Goal: Transaction & Acquisition: Obtain resource

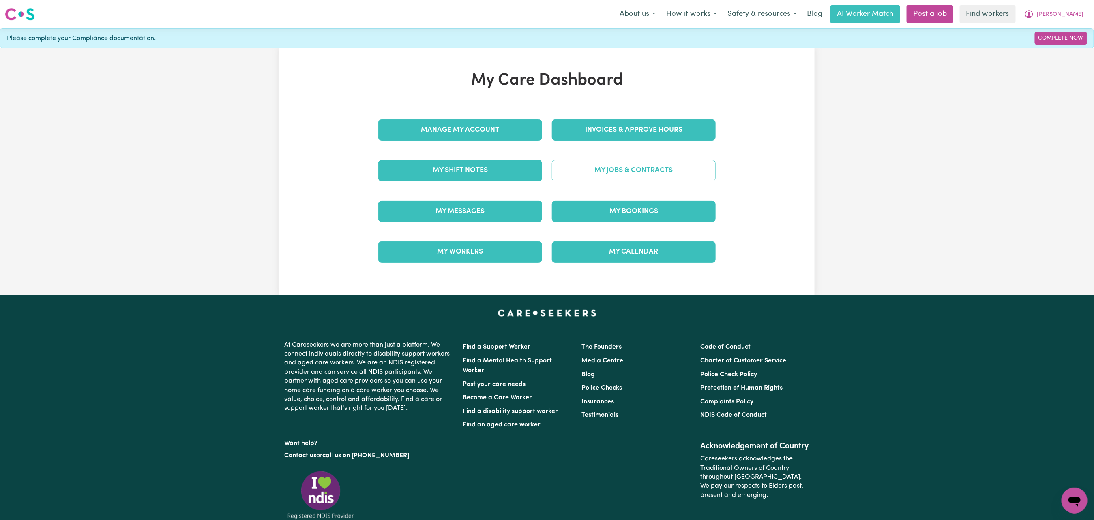
click at [625, 181] on link "My Jobs & Contracts" at bounding box center [634, 170] width 164 height 21
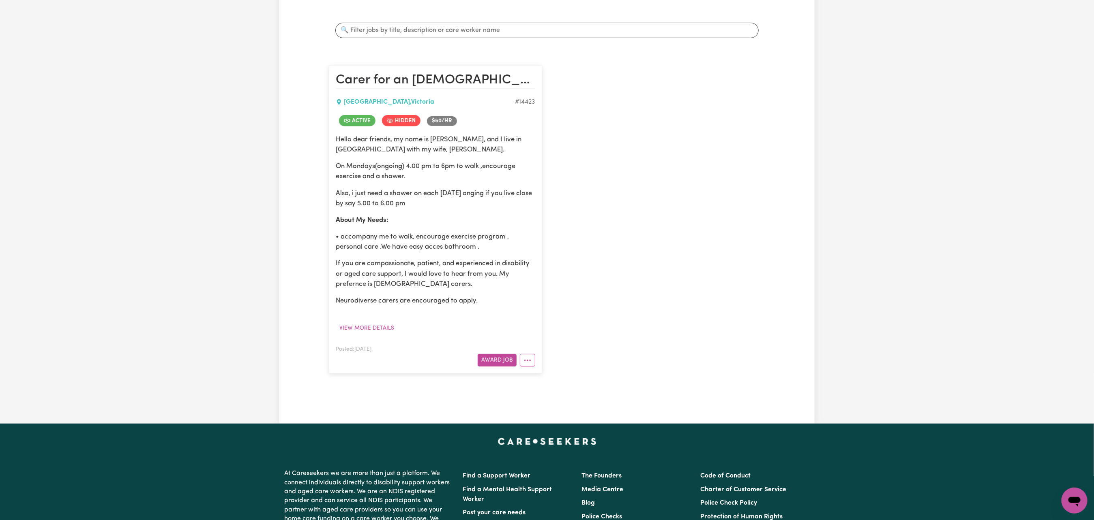
scroll to position [162, 0]
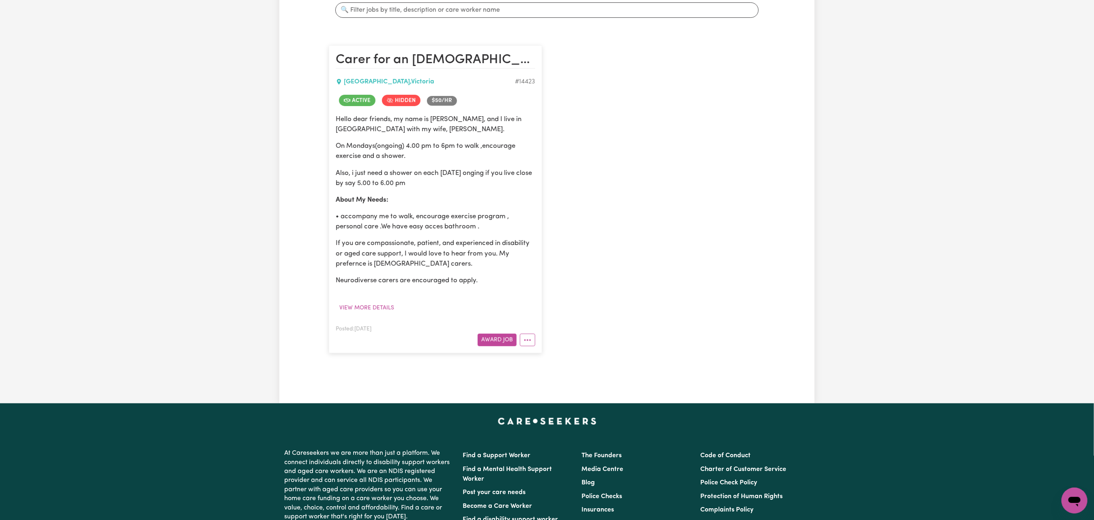
click at [366, 106] on span "Active" at bounding box center [357, 100] width 36 height 11
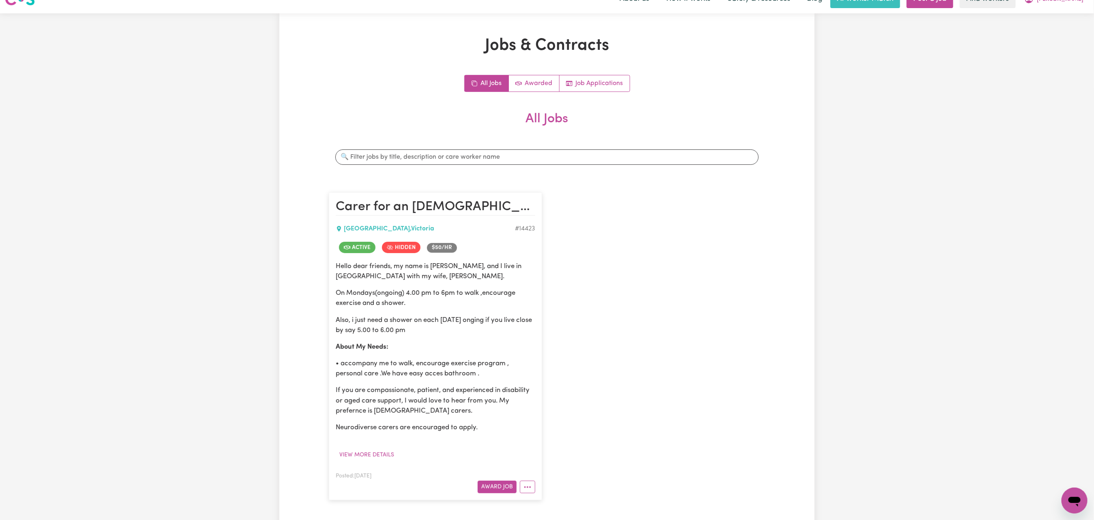
scroll to position [0, 0]
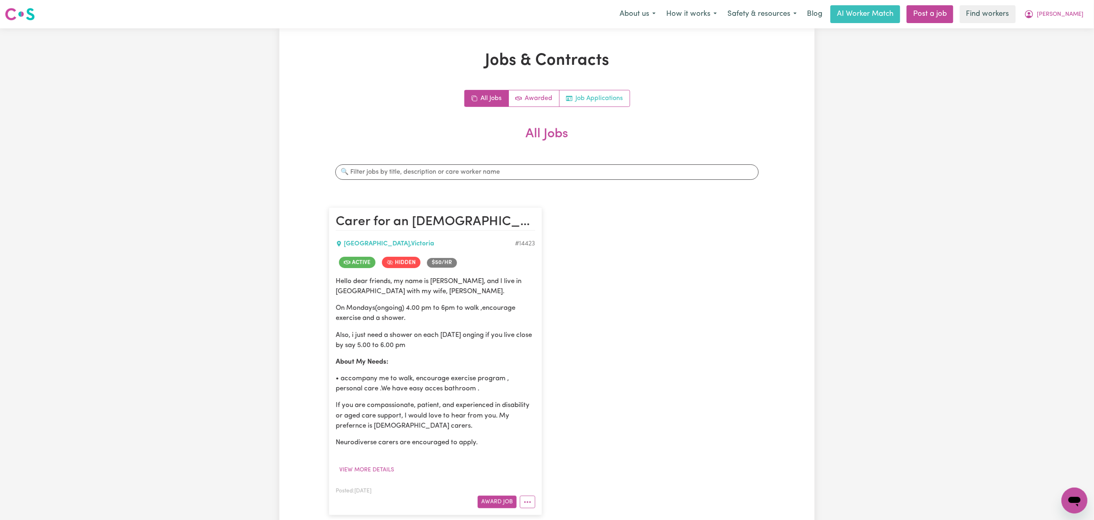
click at [583, 107] on link "Job Applications" at bounding box center [594, 98] width 70 height 16
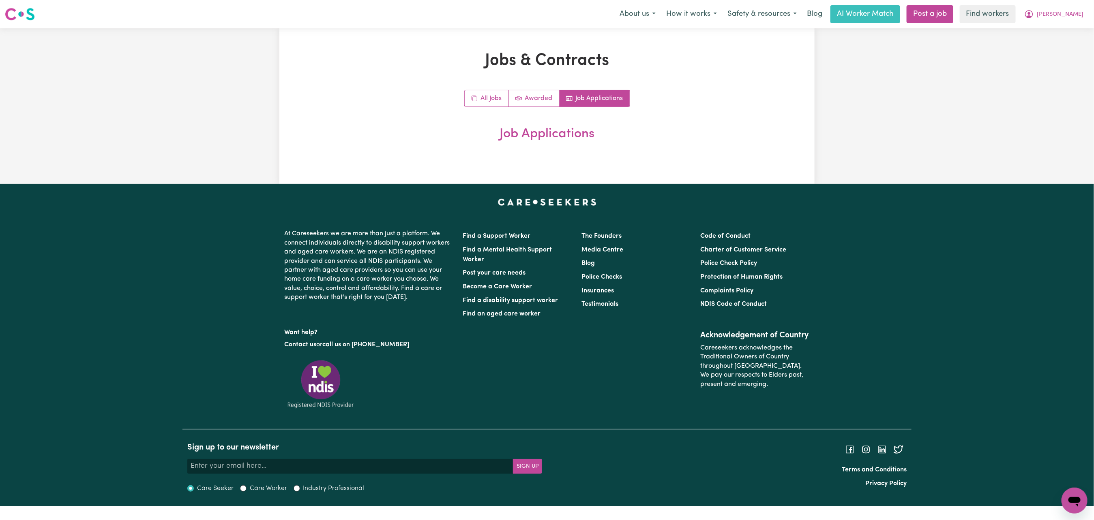
click at [583, 107] on link "Job Applications" at bounding box center [594, 98] width 70 height 16
click at [772, 76] on div "Jobs & Contracts All Jobs Awarded Job Applications Job Applications" at bounding box center [546, 106] width 535 height 110
click at [782, 84] on div "Jobs & Contracts All Jobs Awarded Job Applications Job Applications" at bounding box center [546, 106] width 535 height 110
click at [572, 102] on icon "Job applications" at bounding box center [569, 98] width 6 height 6
click at [478, 107] on link "All Jobs" at bounding box center [486, 98] width 44 height 16
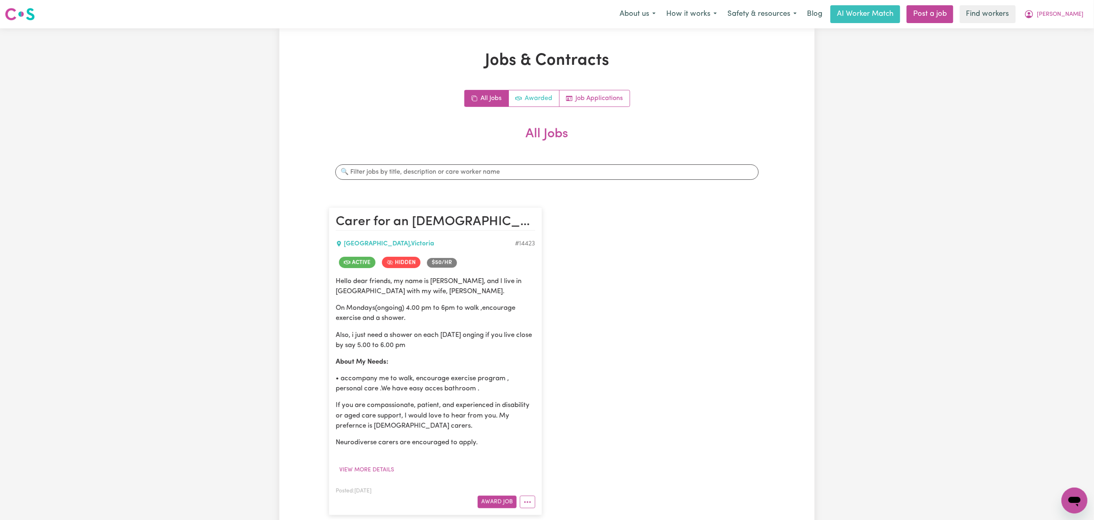
click at [521, 107] on link "Awarded" at bounding box center [534, 98] width 51 height 16
click at [684, 180] on input "Search jobs" at bounding box center [546, 172] width 423 height 15
type input "orig"
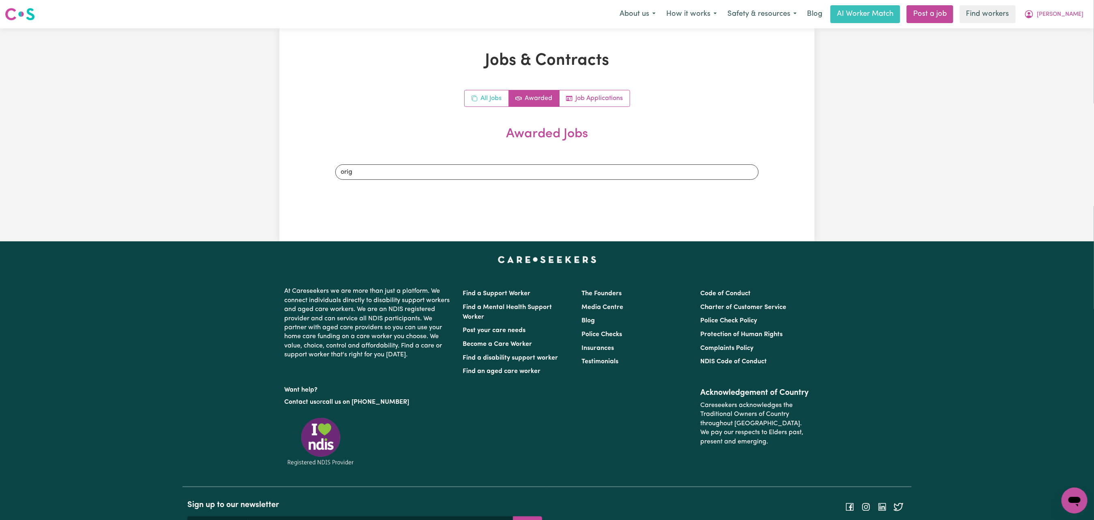
drag, startPoint x: 484, startPoint y: 107, endPoint x: 479, endPoint y: 111, distance: 5.7
click at [480, 110] on div "Jobs & Contracts All Jobs Awarded Job Applications Awarded Jobs Search jobs orig" at bounding box center [547, 135] width 446 height 168
click at [477, 107] on link "All Jobs" at bounding box center [486, 98] width 44 height 16
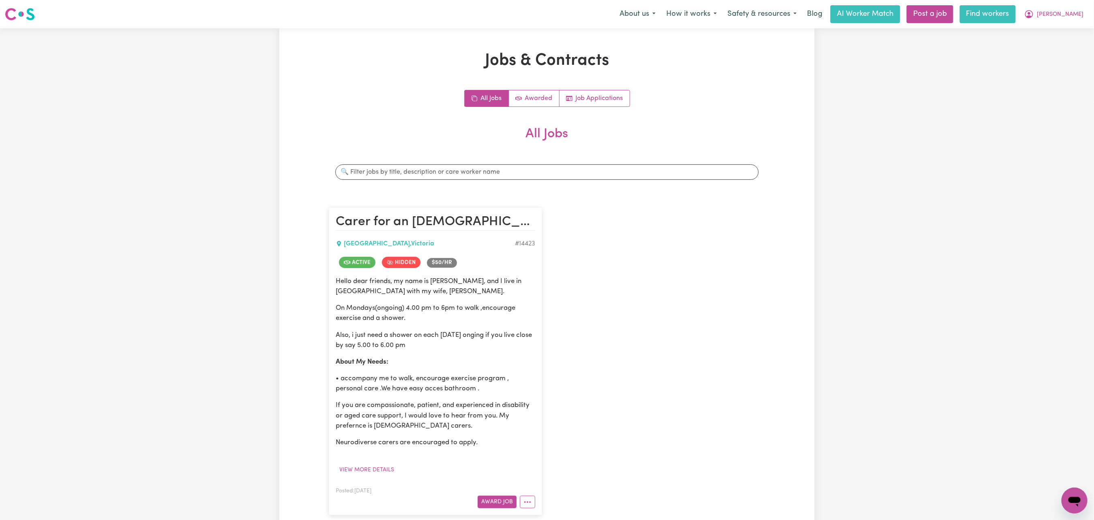
click at [981, 14] on link "Find workers" at bounding box center [987, 14] width 56 height 18
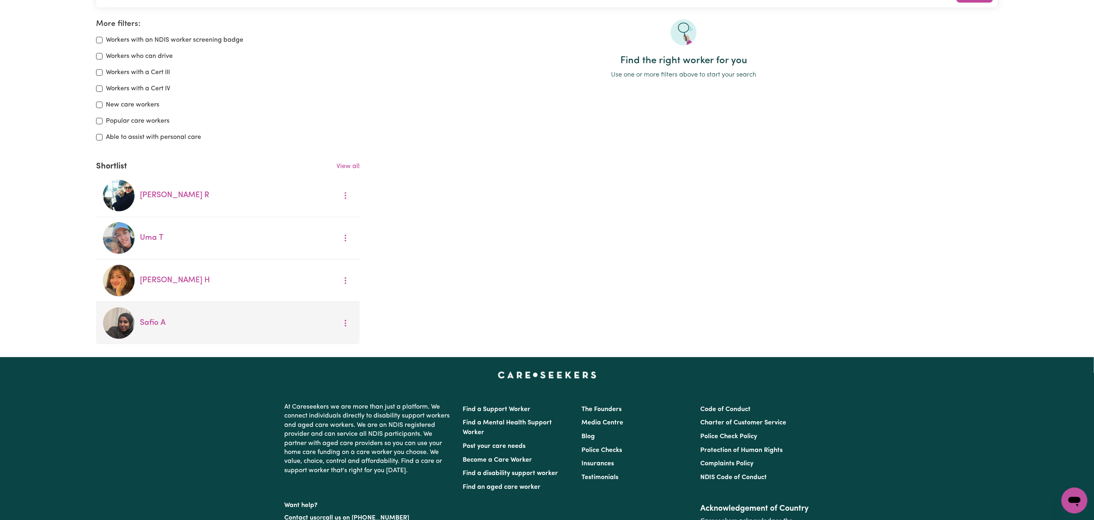
scroll to position [162, 0]
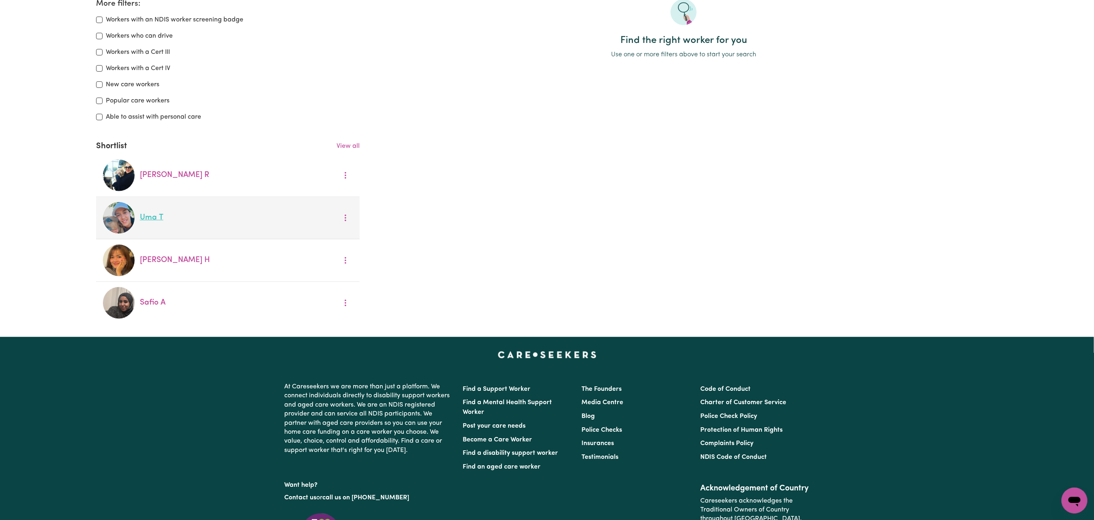
click at [163, 222] on link "Uma T" at bounding box center [152, 218] width 24 height 8
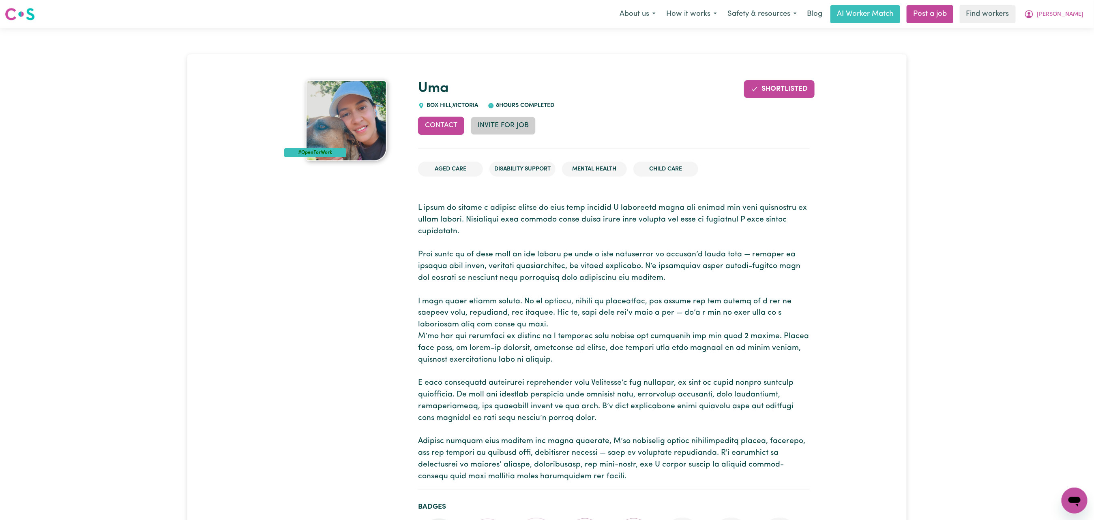
click at [535, 135] on button "Invite for Job" at bounding box center [503, 126] width 65 height 18
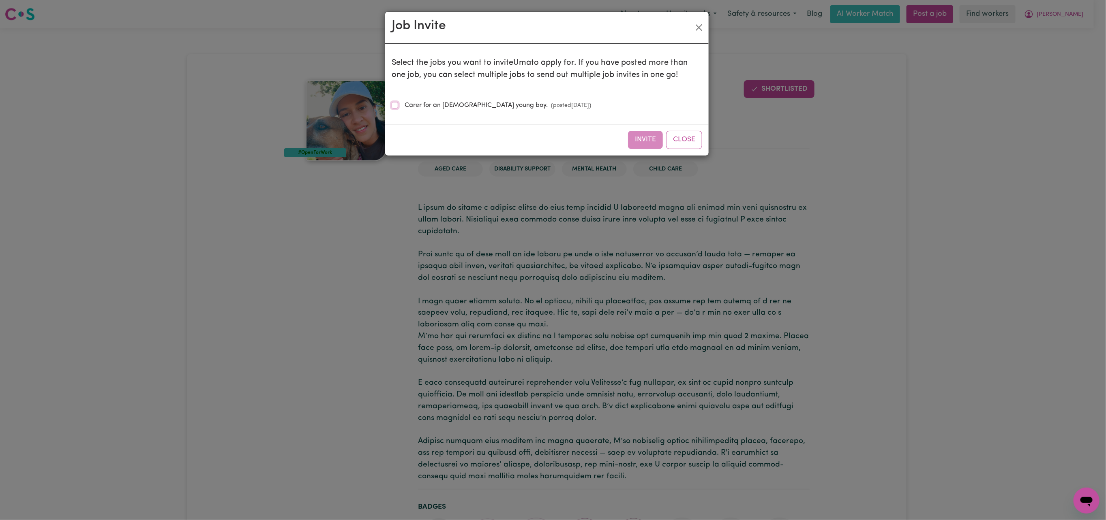
click at [395, 109] on input "Carer for an 80+ years old young boy. (posted Jun 2 2025 )" at bounding box center [395, 105] width 6 height 6
checkbox input "true"
click at [628, 149] on button "Invite" at bounding box center [645, 140] width 35 height 18
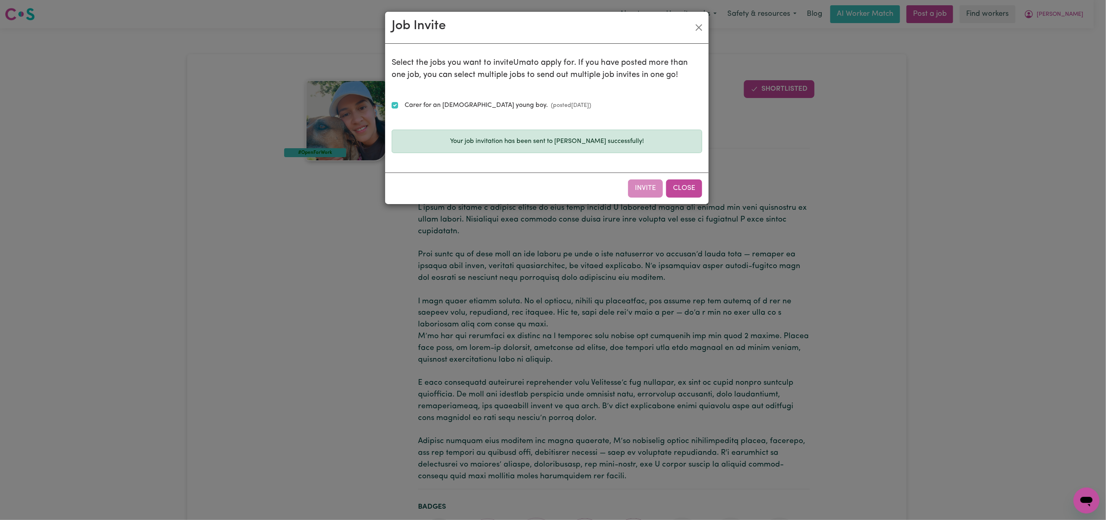
click at [666, 197] on button "Close" at bounding box center [684, 189] width 36 height 18
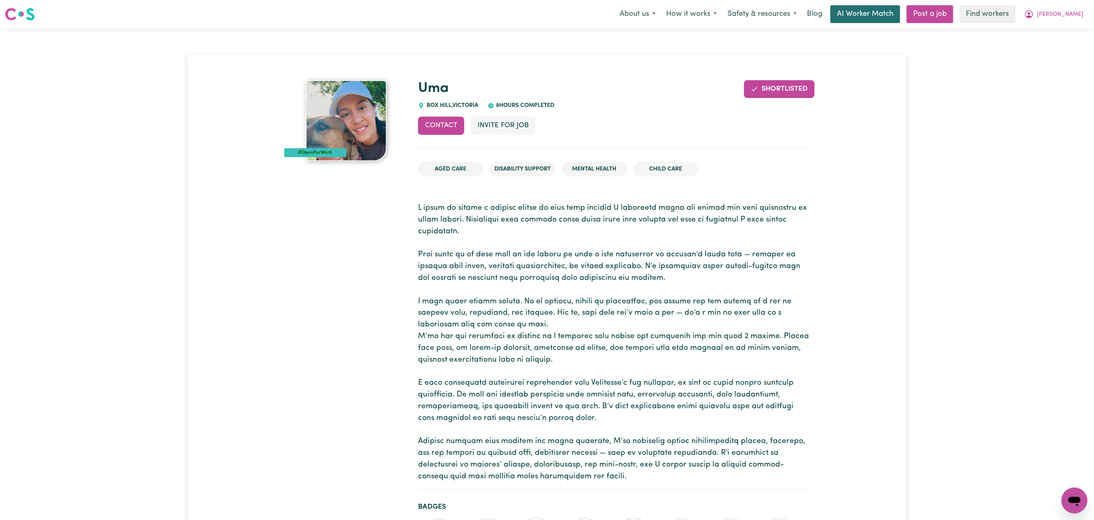
click at [830, 21] on link "AI Worker Match" at bounding box center [865, 14] width 70 height 18
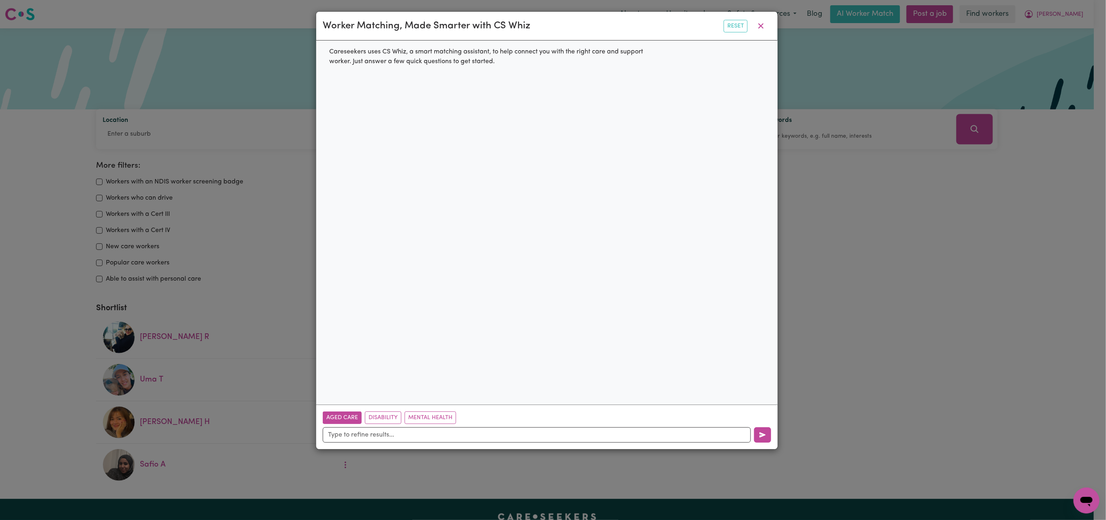
click at [362, 424] on button "Aged Care" at bounding box center [342, 418] width 39 height 13
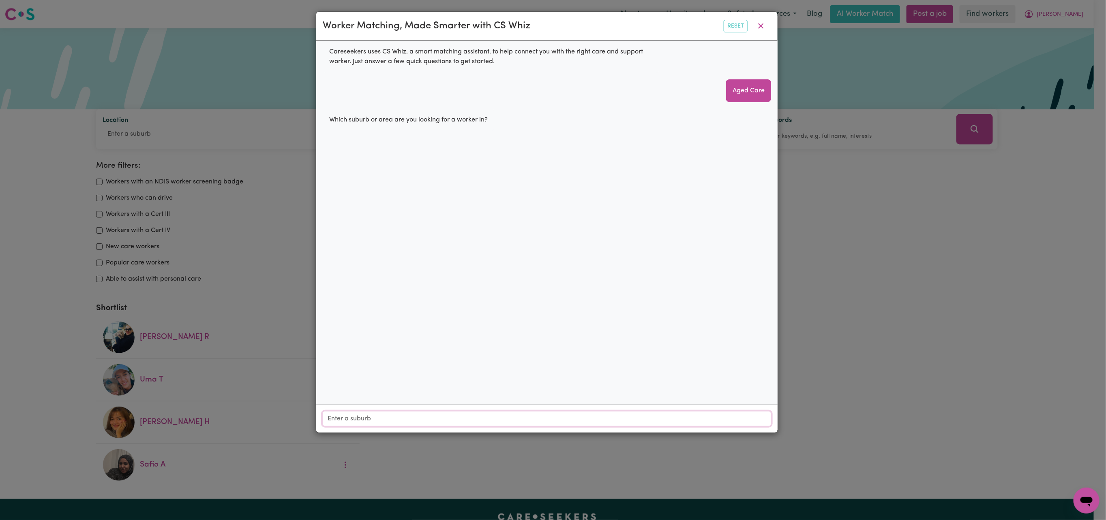
click at [390, 426] on input "Location" at bounding box center [547, 419] width 448 height 15
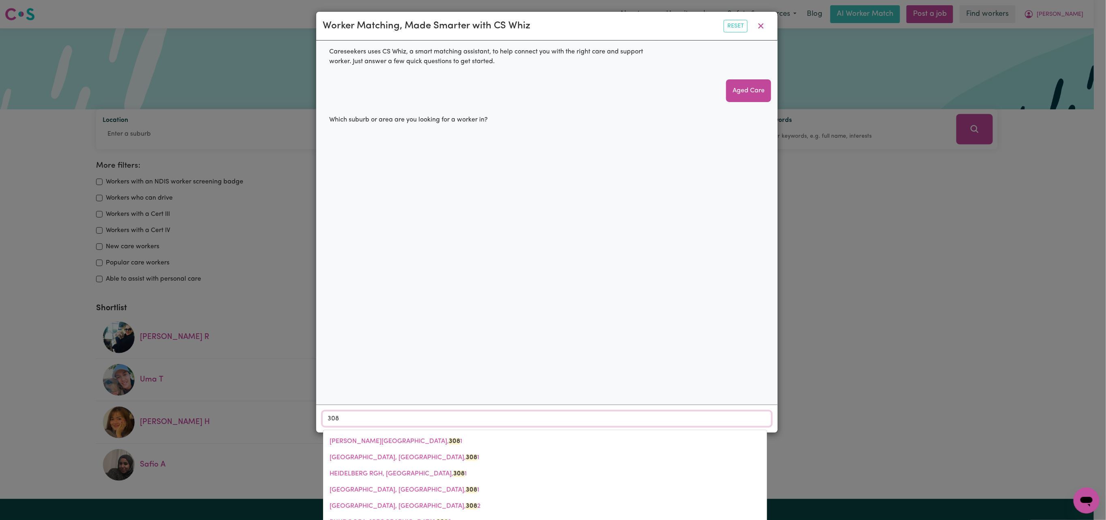
type input "3081"
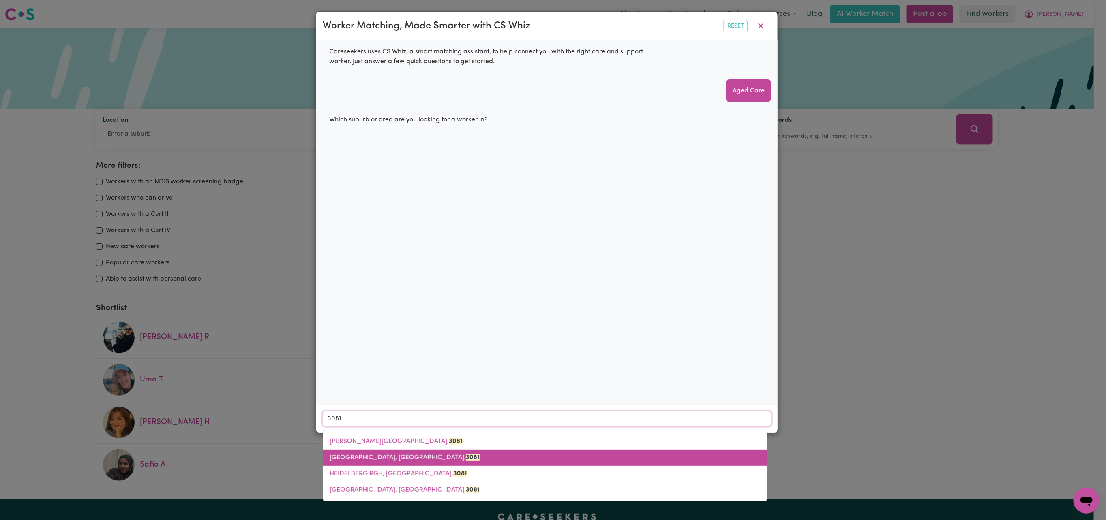
click at [386, 461] on span "HEIDELBERG HEIGHTS, Victoria, 3081" at bounding box center [405, 458] width 150 height 6
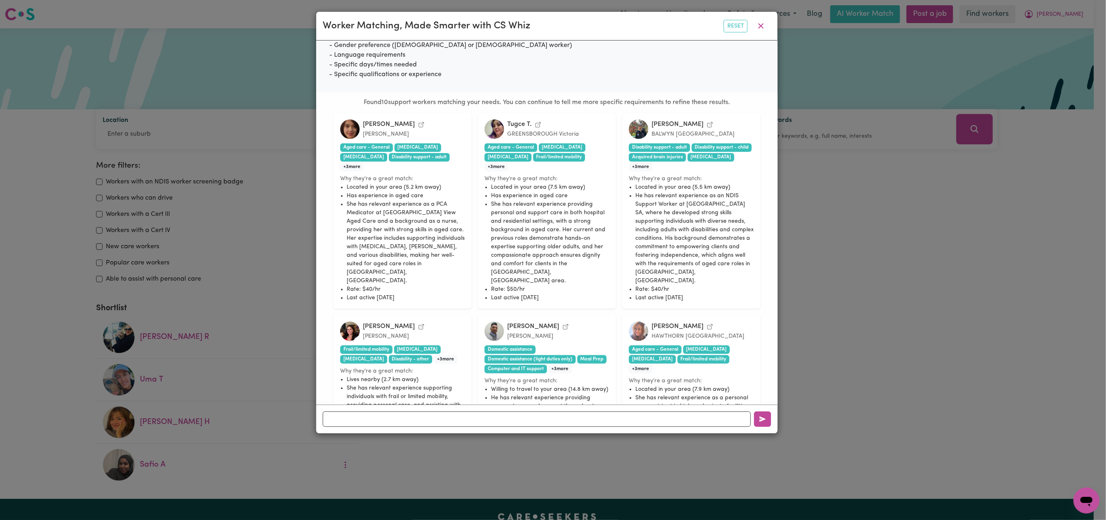
scroll to position [162, 0]
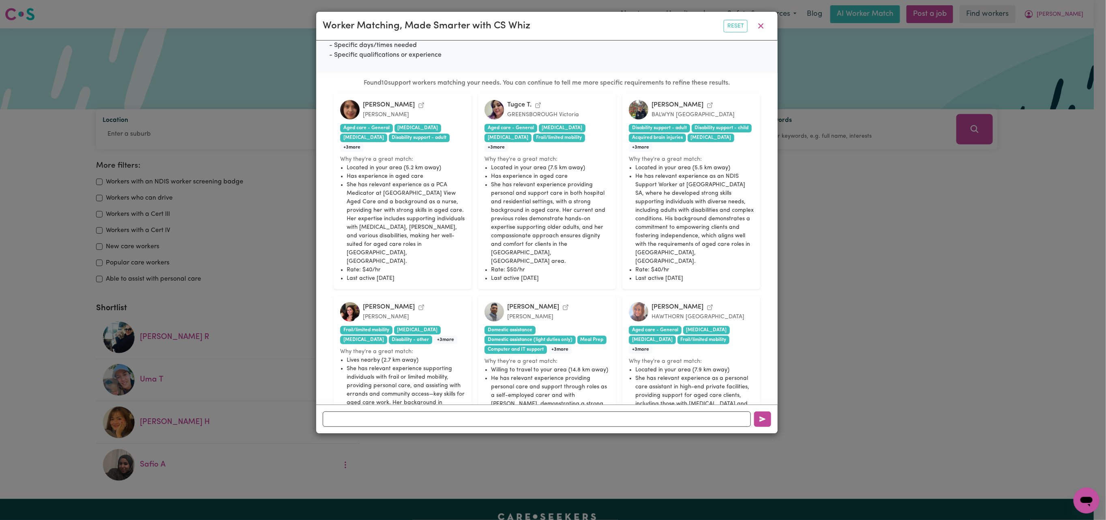
click at [541, 109] on icon "View Tugce T.'s profile" at bounding box center [538, 105] width 6 height 6
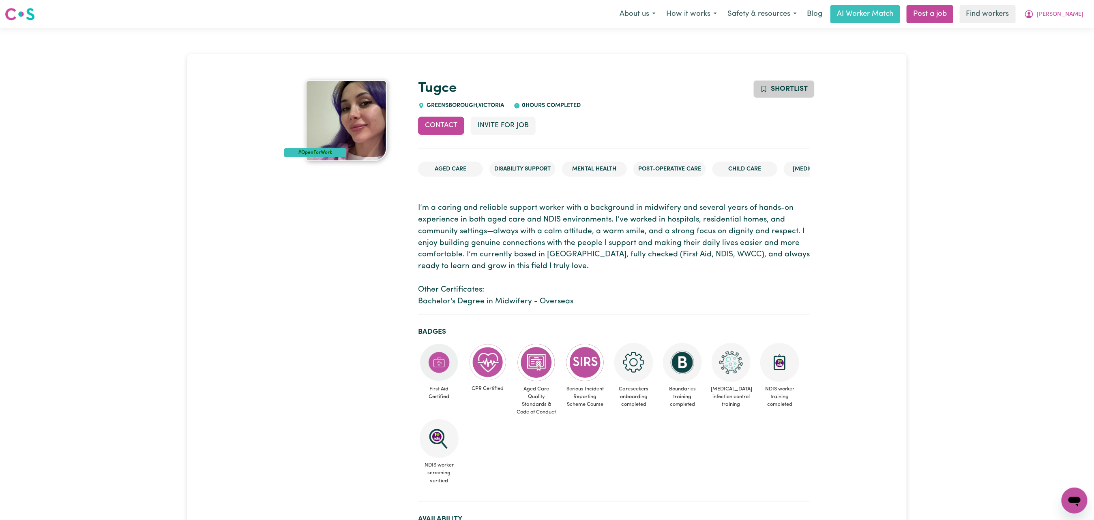
click at [760, 93] on icon "Add to shortlist" at bounding box center [763, 89] width 7 height 7
click at [831, 19] on link "AI Worker Match" at bounding box center [865, 14] width 70 height 18
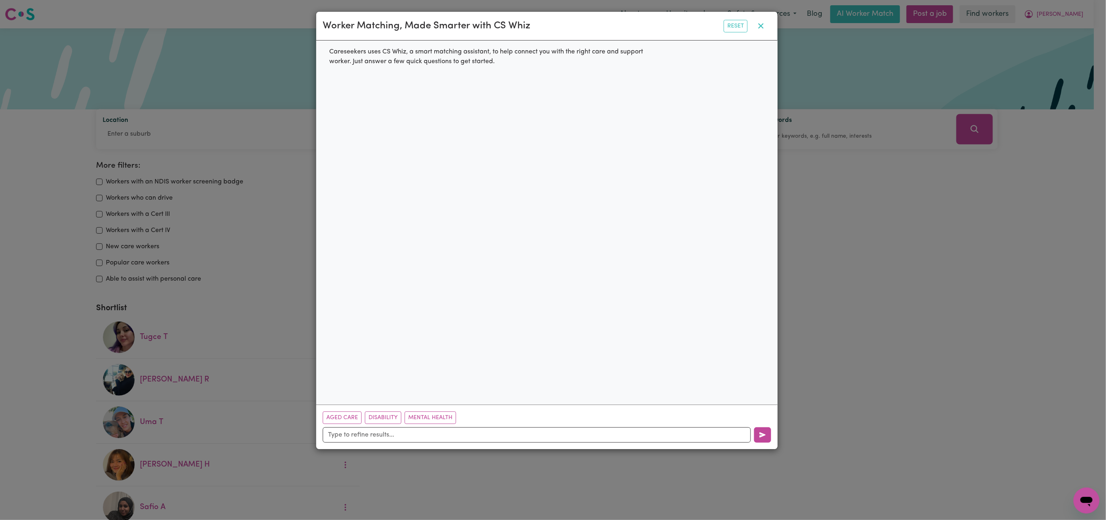
click at [756, 30] on icon "button" at bounding box center [761, 26] width 10 height 10
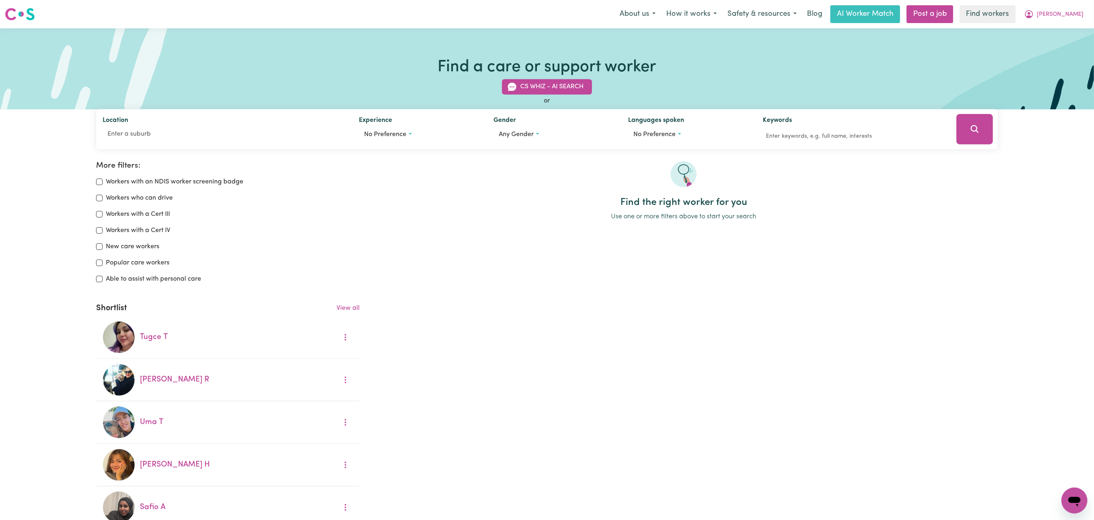
click at [687, 187] on img at bounding box center [683, 174] width 26 height 26
click at [276, 344] on div "Tugce T" at bounding box center [223, 338] width 176 height 12
click at [551, 95] on button "CS Whiz - AI Search" at bounding box center [547, 86] width 90 height 15
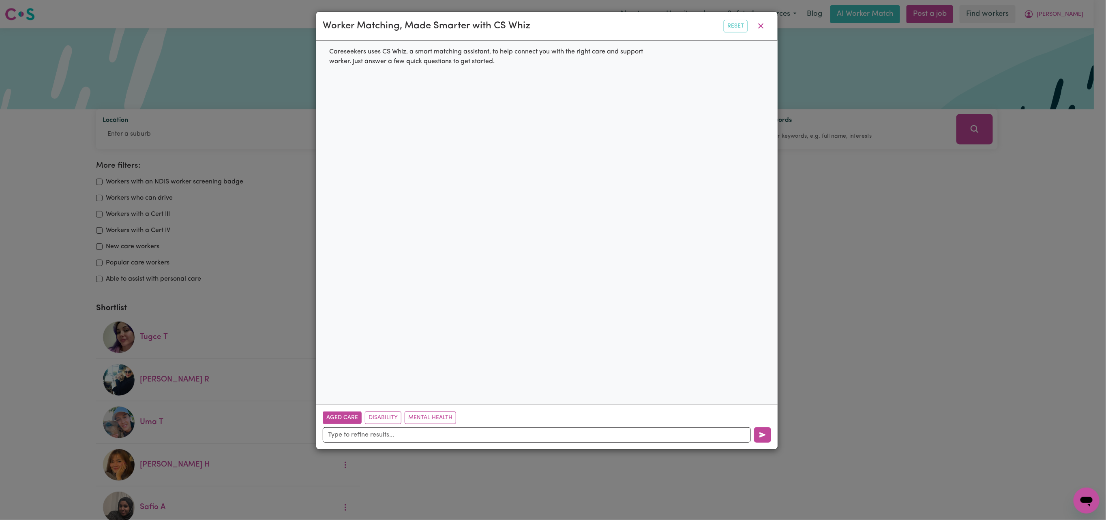
click at [362, 424] on button "Aged Care" at bounding box center [342, 418] width 39 height 13
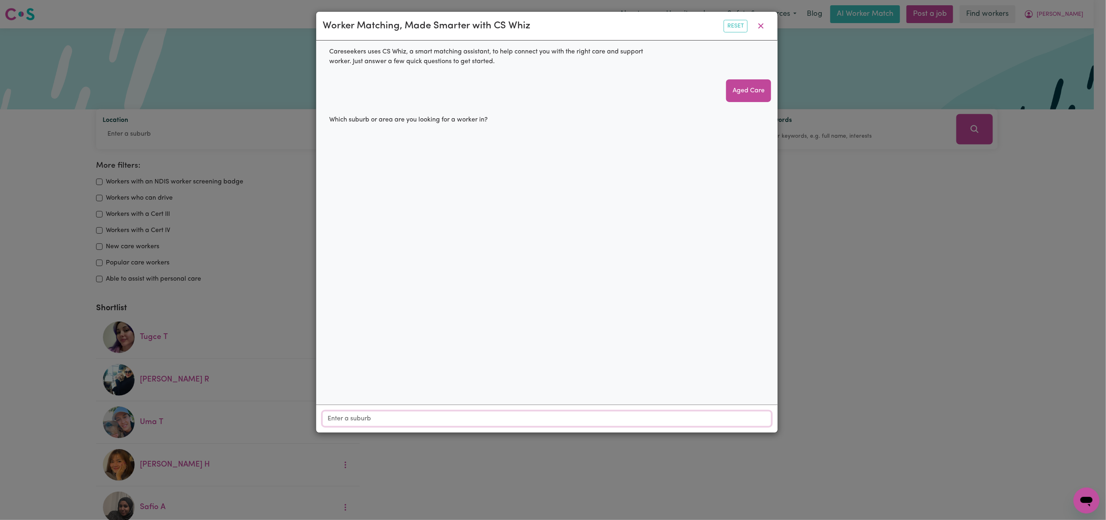
click at [417, 426] on input "Location" at bounding box center [547, 419] width 448 height 15
type input "308"
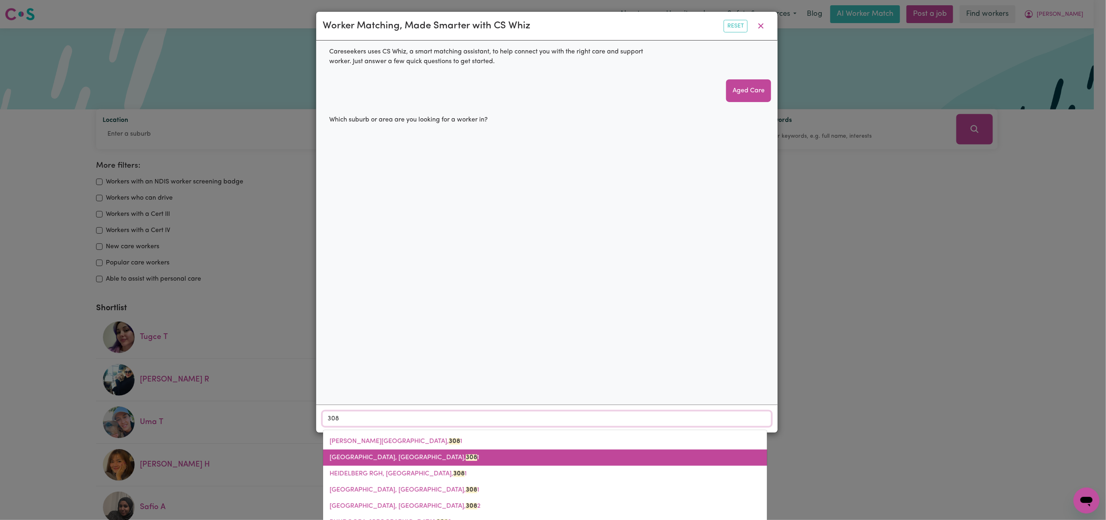
click at [413, 466] on link "HEIDELBERG HEIGHTS, Victoria, 308 1" at bounding box center [545, 458] width 444 height 16
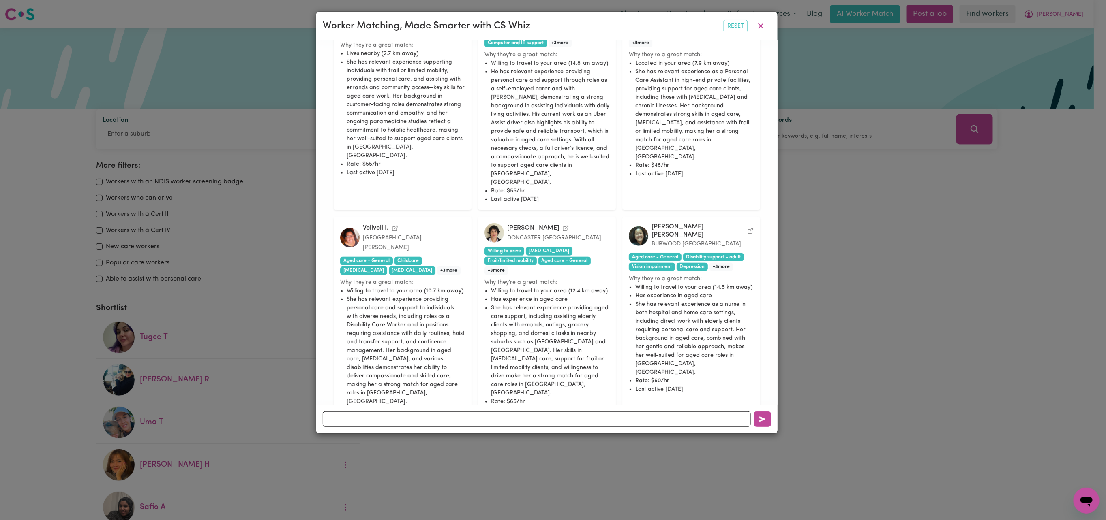
scroll to position [486, 0]
